Goal: Task Accomplishment & Management: Manage account settings

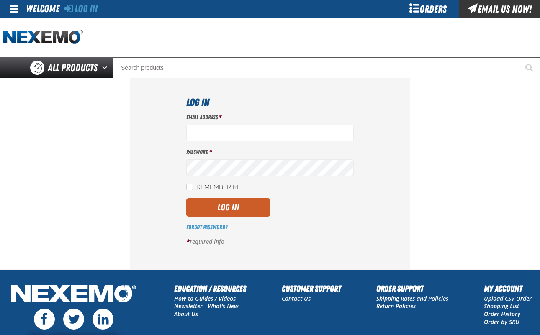
click at [40, 7] on div "Welcome" at bounding box center [42, 8] width 33 height 17
click at [8, 12] on link at bounding box center [14, 9] width 23 height 18
click at [77, 7] on link "Log In" at bounding box center [80, 9] width 33 height 12
click at [440, 6] on div "Orders" at bounding box center [427, 9] width 63 height 18
click at [435, 7] on div "Orders" at bounding box center [427, 9] width 63 height 18
